Goal: Navigation & Orientation: Find specific page/section

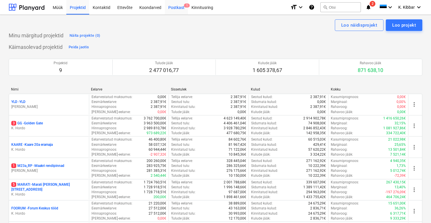
click at [180, 7] on div "Postkast 1" at bounding box center [176, 7] width 23 height 15
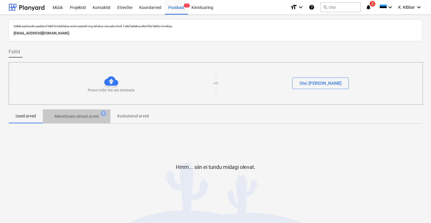
click at [84, 115] on p "Menetluses olevad arved" at bounding box center [76, 117] width 44 height 6
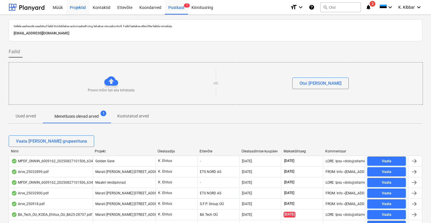
click at [83, 8] on div "Projektid" at bounding box center [77, 7] width 23 height 15
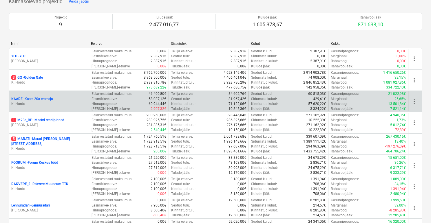
scroll to position [46, 0]
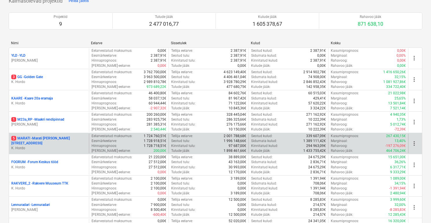
click at [47, 140] on p "5 MARATI - Marati [STREET_ADDRESS]" at bounding box center [48, 141] width 75 height 10
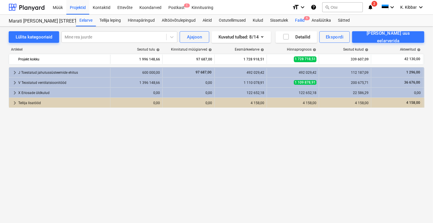
click at [301, 21] on div "Failid 5" at bounding box center [299, 21] width 17 height 12
